Goal: Check status

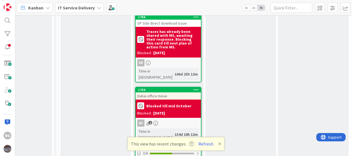
click at [219, 143] on icon at bounding box center [219, 144] width 3 height 4
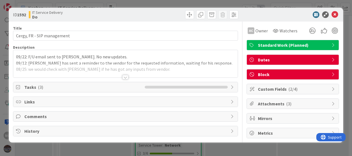
click at [15, 56] on div "09/22: F/U email sent to [PERSON_NAME]. No new updates. 09/12: [PERSON_NAME] ha…" at bounding box center [125, 63] width 224 height 27
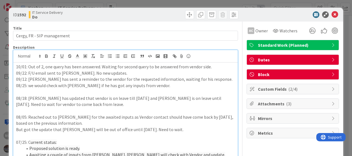
click at [16, 65] on p "10/01: Out of 2, one query has been answered. Waiting for second query to be an…" at bounding box center [125, 67] width 219 height 6
drag, startPoint x: 45, startPoint y: 66, endPoint x: 28, endPoint y: 68, distance: 16.9
click at [28, 68] on p "10/01: Out of 2, one query has been answered. Waiting for second query to be an…" at bounding box center [125, 67] width 219 height 6
click at [89, 66] on p "10/01: Still waiting for information from vendor side." at bounding box center [125, 67] width 219 height 6
click at [154, 66] on p "10/01: Still waiting for information from telephony vendor side." at bounding box center [125, 67] width 219 height 6
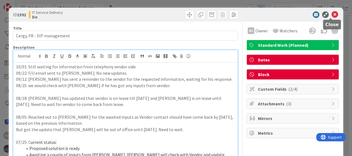
click at [332, 15] on icon at bounding box center [335, 14] width 7 height 7
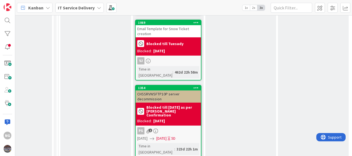
scroll to position [1827, 328]
